Goal: Navigation & Orientation: Find specific page/section

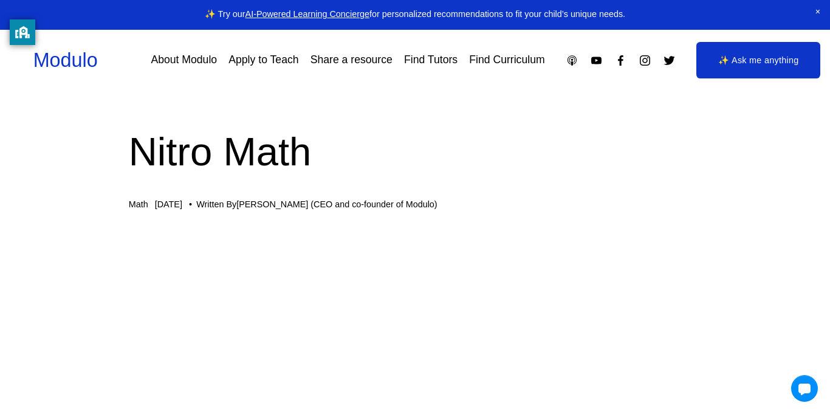
click at [258, 344] on div at bounding box center [415, 207] width 830 height 414
click at [171, 72] on div "Modulo About Modulo Apply to Teach Share a resource Find Tutors Find Curriculum" at bounding box center [289, 60] width 512 height 27
click at [182, 63] on link "About Modulo" at bounding box center [184, 60] width 66 height 21
